Goal: Task Accomplishment & Management: Use online tool/utility

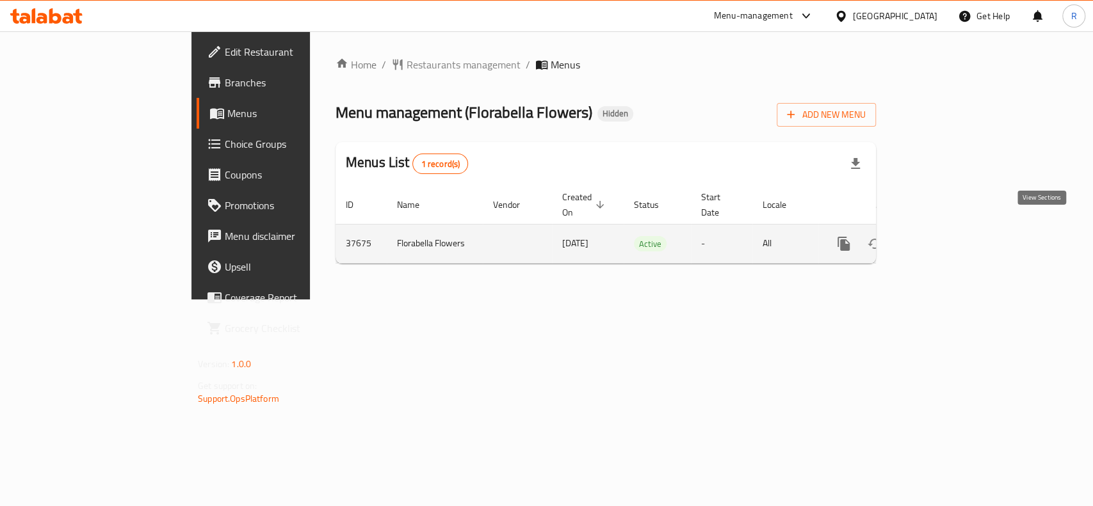
click at [944, 236] on icon "enhanced table" at bounding box center [935, 243] width 15 height 15
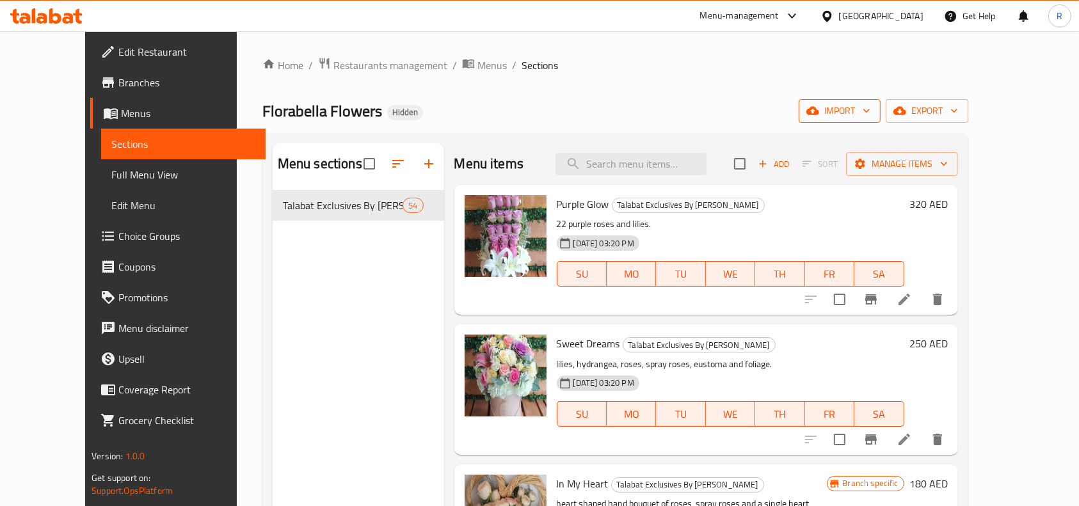
click at [881, 110] on button "import" at bounding box center [840, 111] width 82 height 24
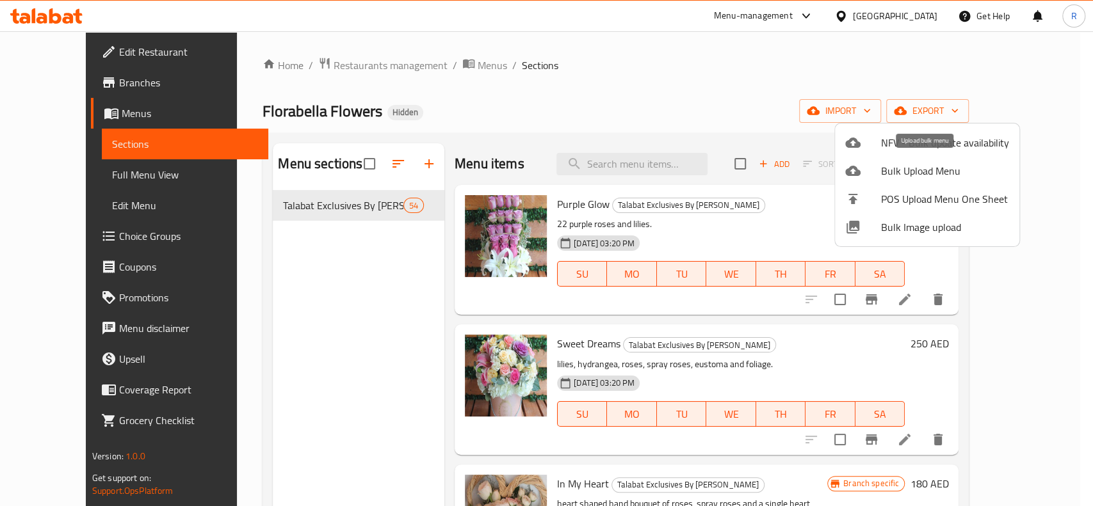
click at [913, 177] on span "Bulk Upload Menu" at bounding box center [945, 170] width 128 height 15
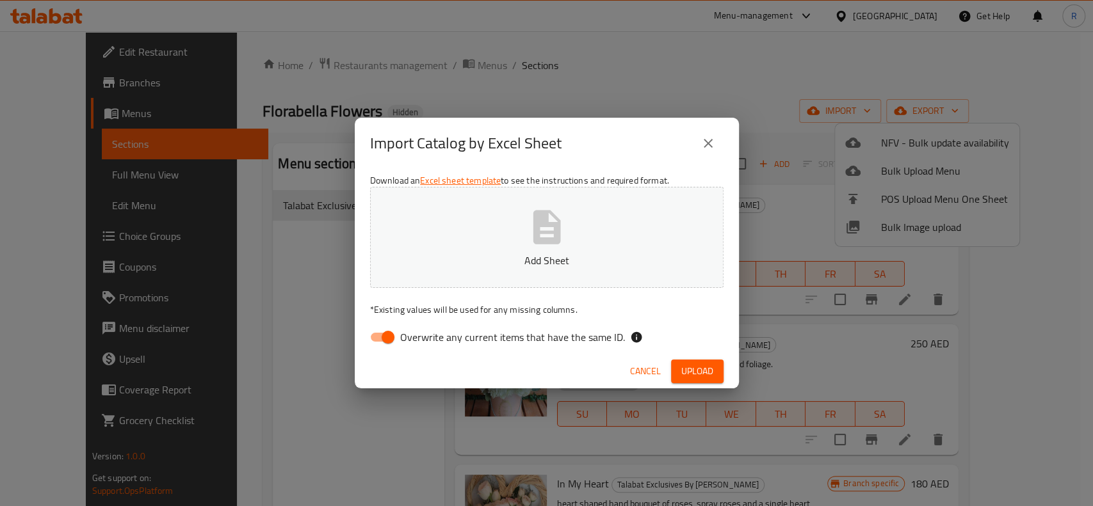
click at [374, 339] on input "Overwrite any current items that have the same ID." at bounding box center [387, 337] width 73 height 24
checkbox input "false"
click at [707, 143] on icon "close" at bounding box center [708, 143] width 9 height 9
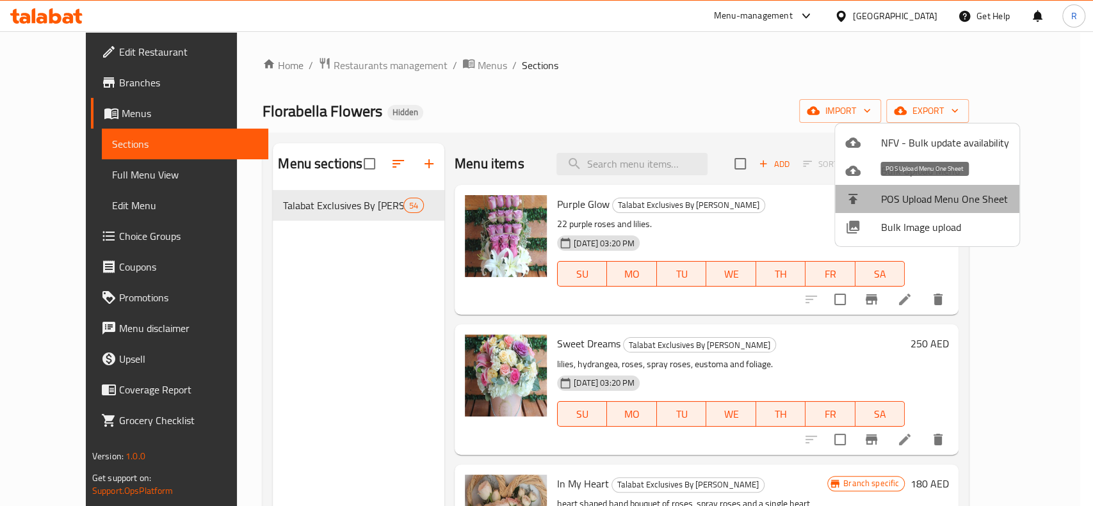
click at [943, 202] on span "POS Upload Menu One Sheet" at bounding box center [945, 198] width 128 height 15
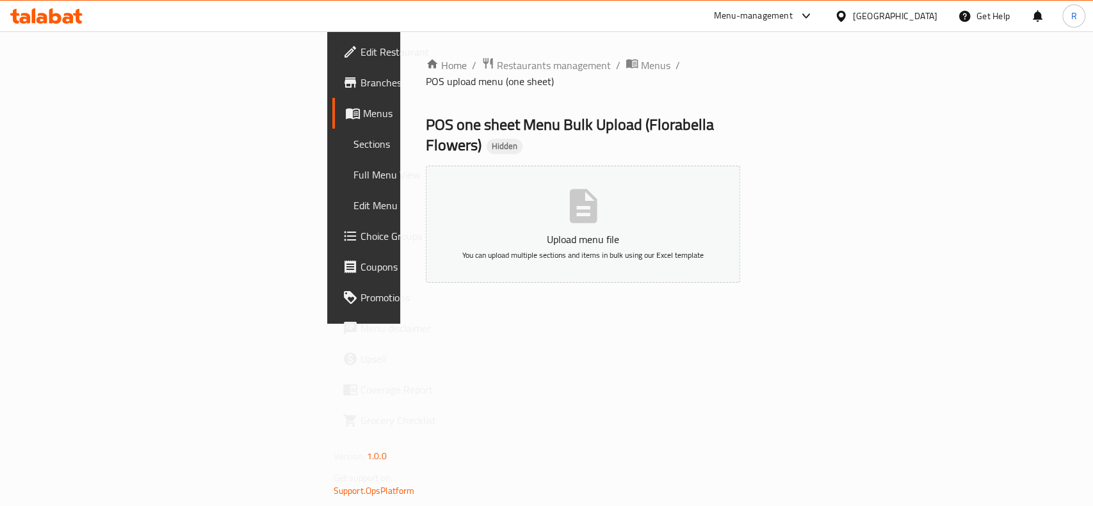
click at [363, 118] on span "Menus" at bounding box center [431, 113] width 136 height 15
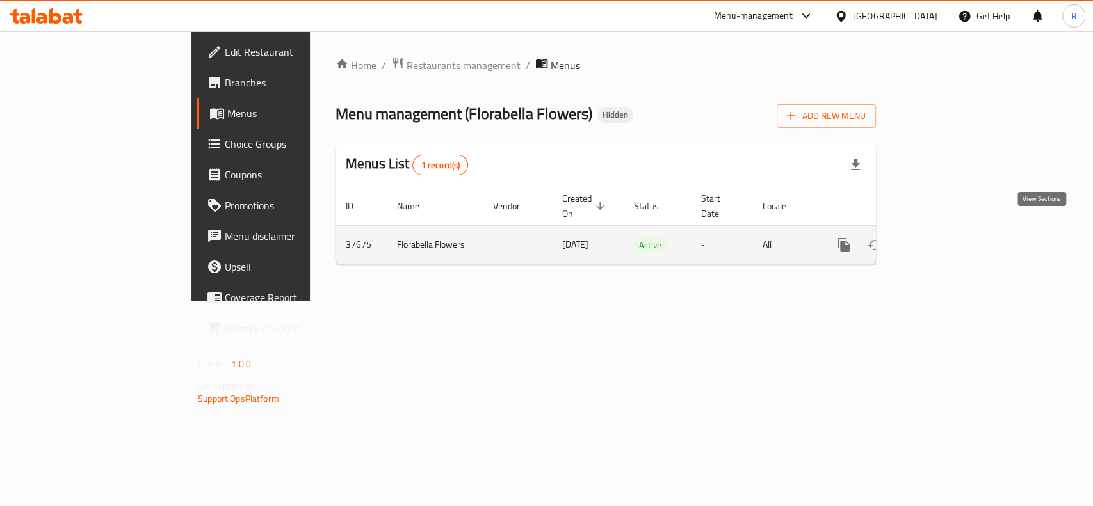
click at [944, 238] on icon "enhanced table" at bounding box center [935, 245] width 15 height 15
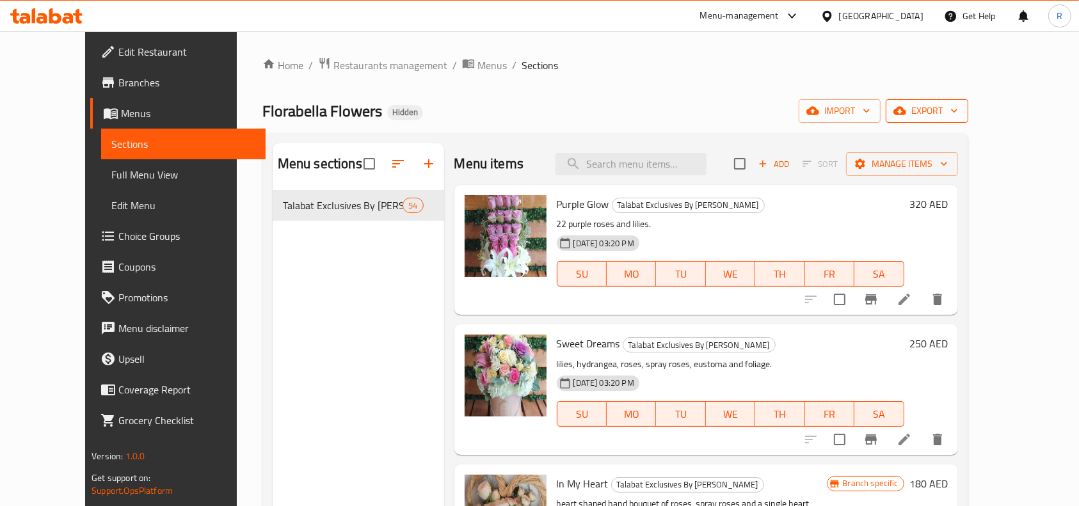
click at [958, 106] on span "export" at bounding box center [927, 111] width 62 height 16
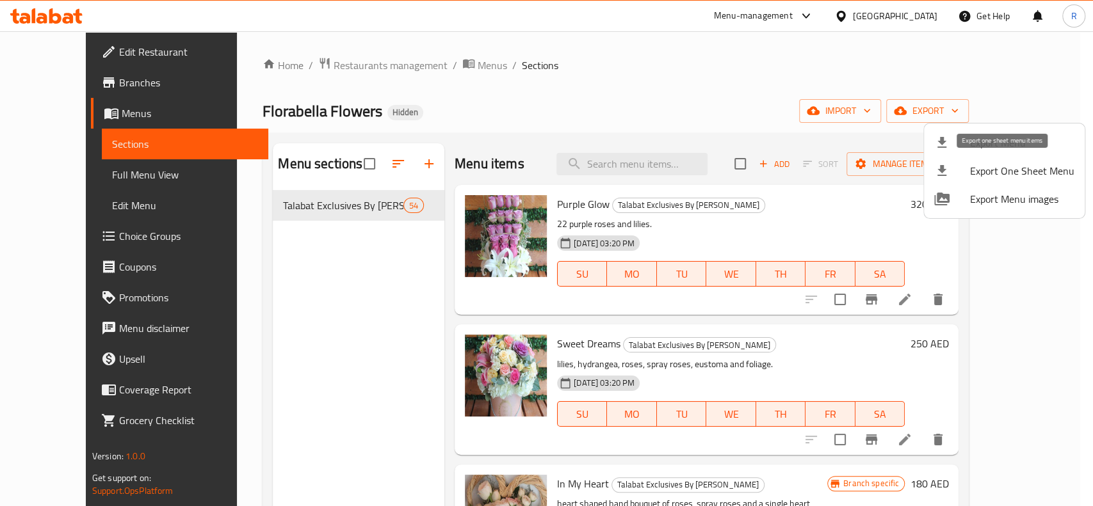
click at [1012, 175] on span "Export One Sheet Menu" at bounding box center [1022, 170] width 104 height 15
drag, startPoint x: 476, startPoint y: 229, endPoint x: 608, endPoint y: 99, distance: 185.6
click at [611, 99] on div at bounding box center [546, 253] width 1093 height 506
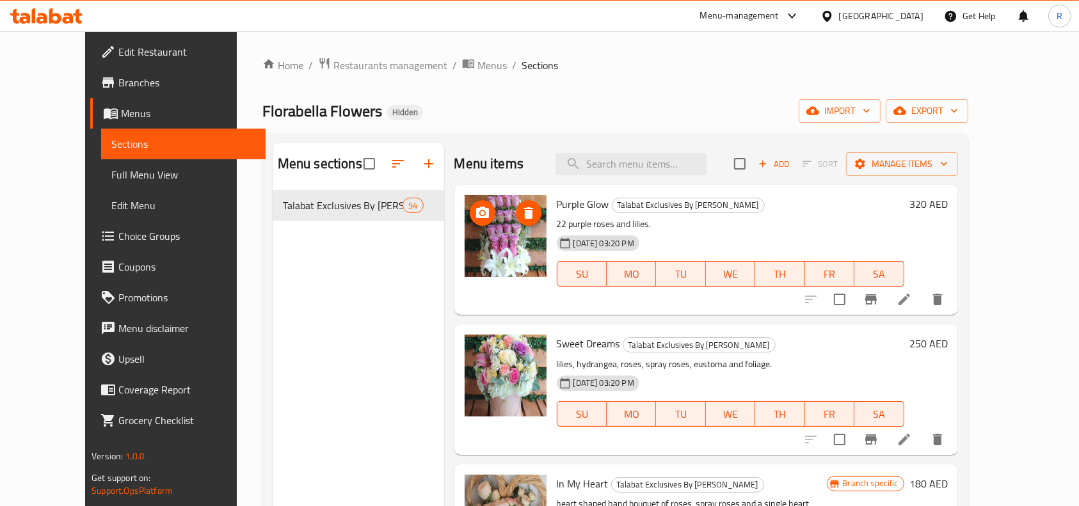
scroll to position [85, 0]
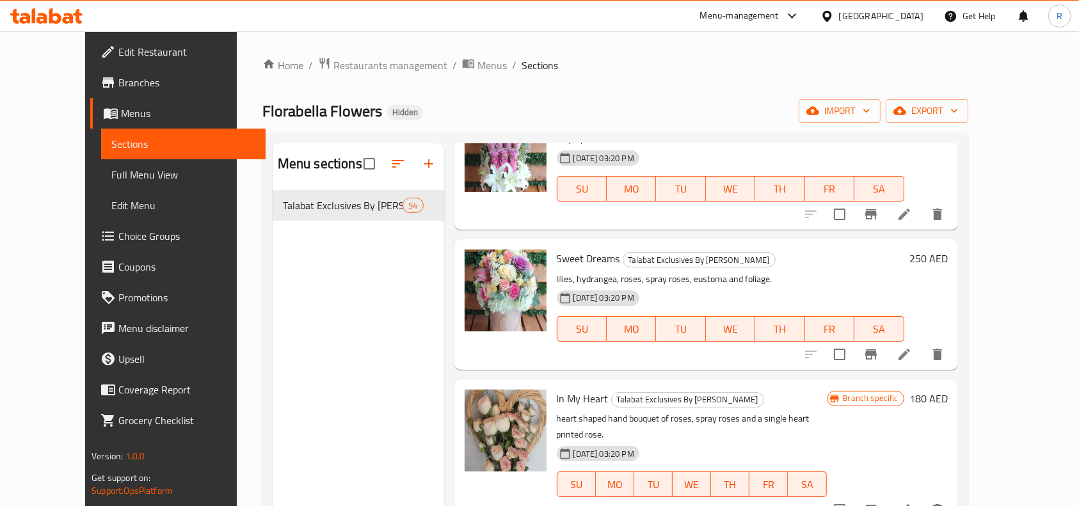
click at [118, 48] on span "Edit Restaurant" at bounding box center [186, 51] width 137 height 15
